Goal: Check status: Check status

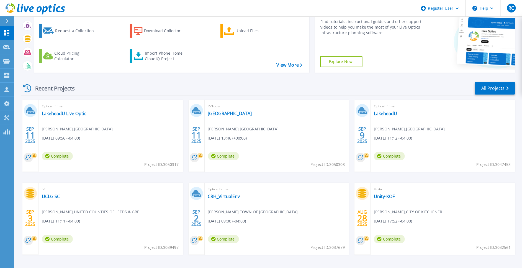
scroll to position [62, 0]
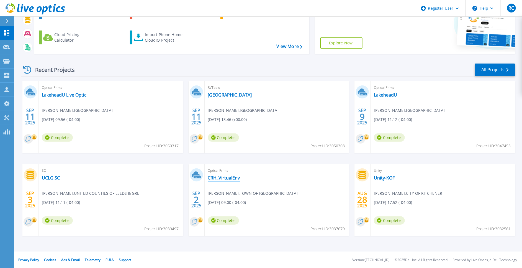
click at [230, 178] on link "CRH_VirtualEnv" at bounding box center [224, 178] width 32 height 6
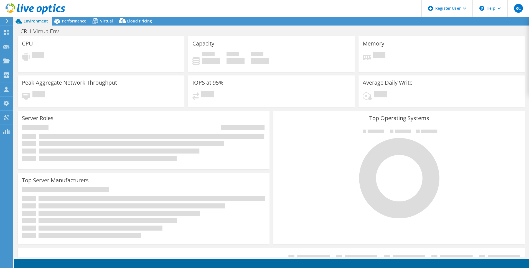
select select "USD"
select select "[GEOGRAPHIC_DATA]"
select select "CAD"
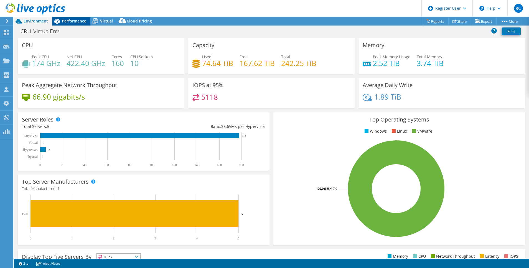
click at [74, 20] on span "Performance" at bounding box center [74, 20] width 24 height 5
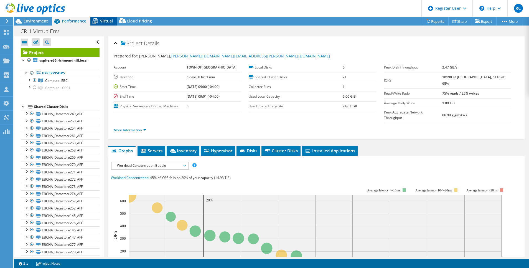
click at [109, 21] on span "Virtual" at bounding box center [106, 20] width 13 height 5
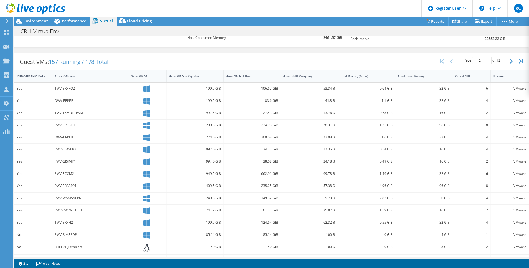
scroll to position [96, 0]
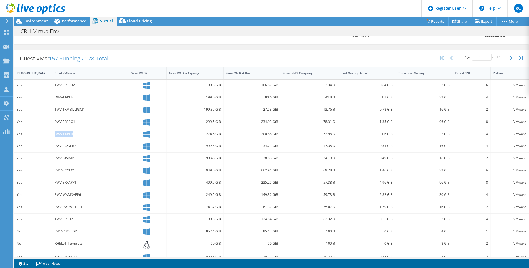
drag, startPoint x: 76, startPoint y: 130, endPoint x: 54, endPoint y: 132, distance: 22.8
click at [54, 132] on div "DWV-ERPFI1" at bounding box center [90, 134] width 76 height 12
drag, startPoint x: 54, startPoint y: 132, endPoint x: 122, endPoint y: 135, distance: 68.8
click at [122, 135] on div "DWV-ERPFI1" at bounding box center [90, 134] width 71 height 6
drag, startPoint x: 76, startPoint y: 94, endPoint x: 54, endPoint y: 94, distance: 21.6
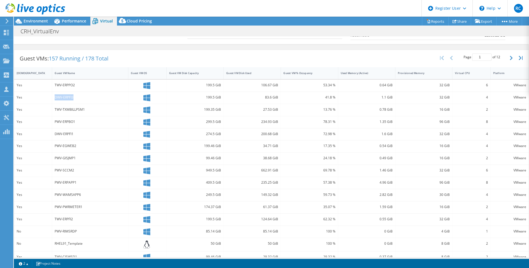
click at [55, 94] on div "DWV-ERPFI3" at bounding box center [90, 97] width 71 height 6
drag, startPoint x: 54, startPoint y: 94, endPoint x: 92, endPoint y: 145, distance: 63.7
click at [100, 145] on div "PWV-EGWEB2" at bounding box center [90, 146] width 71 height 6
drag, startPoint x: 81, startPoint y: 146, endPoint x: 55, endPoint y: 145, distance: 25.5
click at [55, 145] on div "PWV-EGWEB2" at bounding box center [90, 146] width 71 height 6
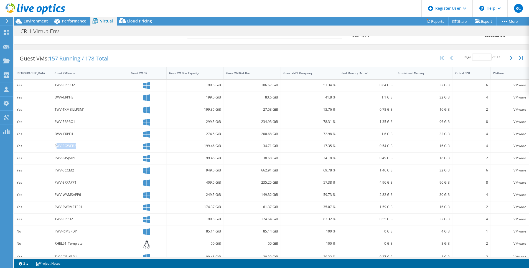
click at [58, 145] on div "PWV-EGWEB2" at bounding box center [90, 146] width 71 height 6
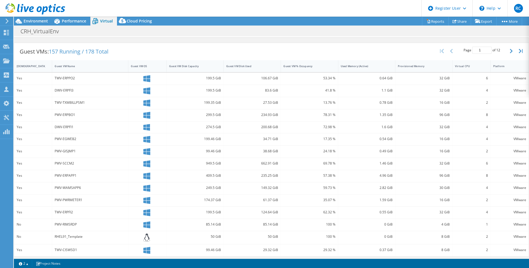
scroll to position [0, 0]
